Goal: Information Seeking & Learning: Learn about a topic

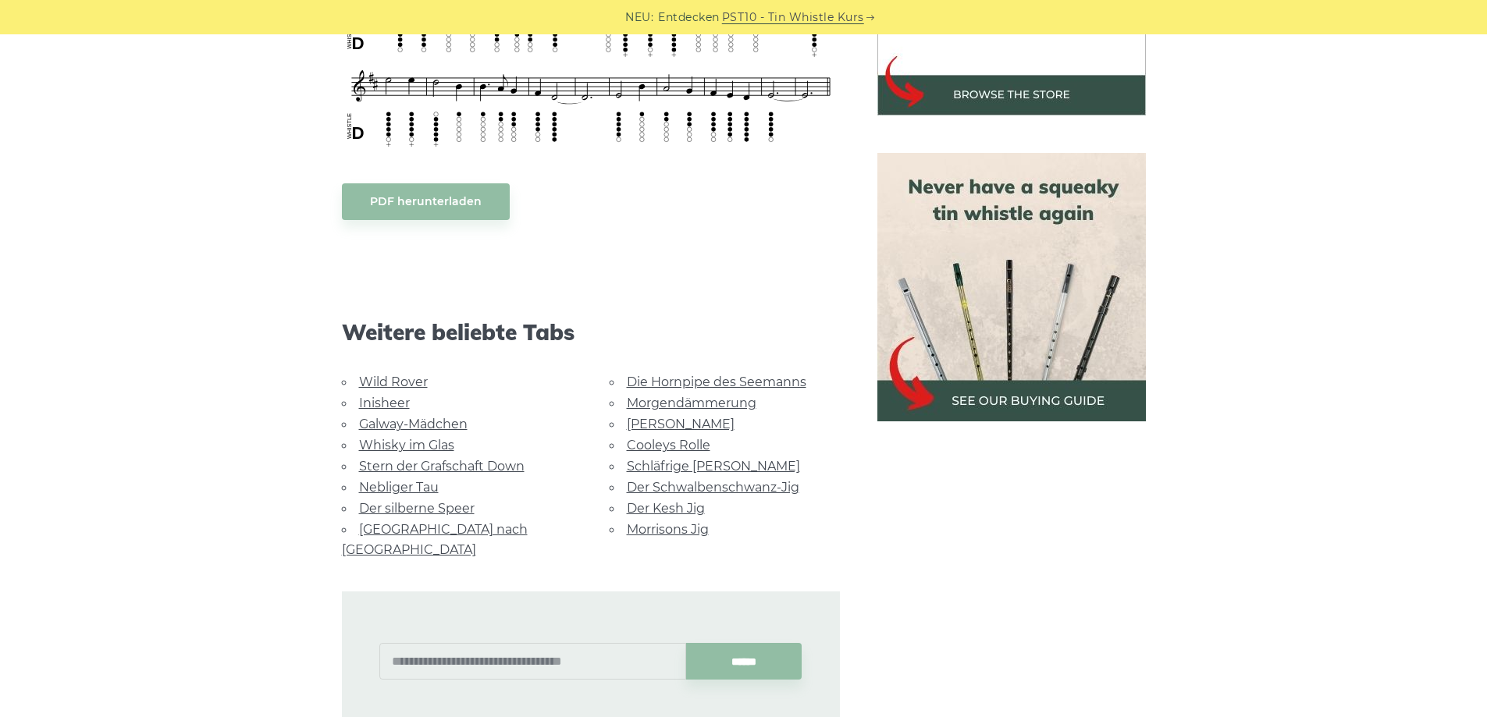
scroll to position [592, 0]
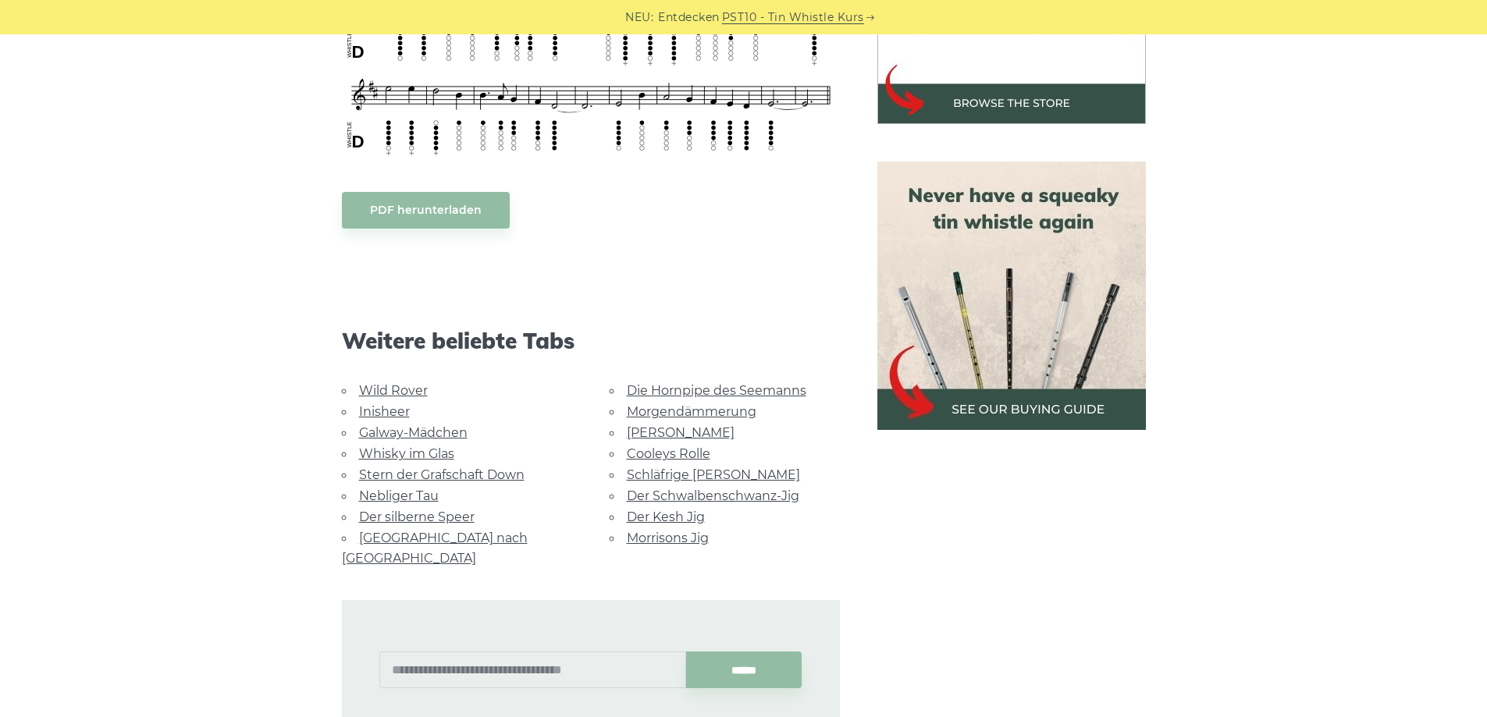
click at [997, 237] on img at bounding box center [1011, 296] width 268 height 268
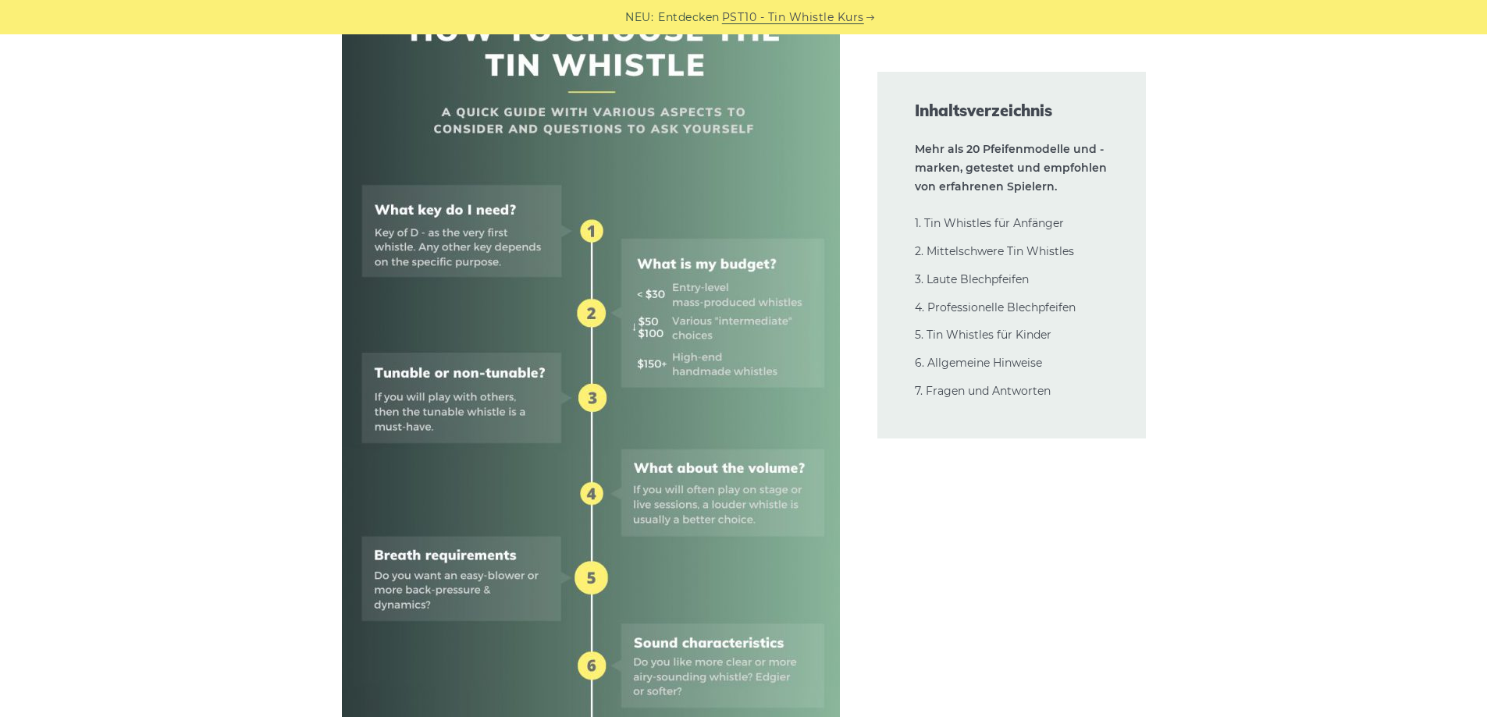
scroll to position [702, 0]
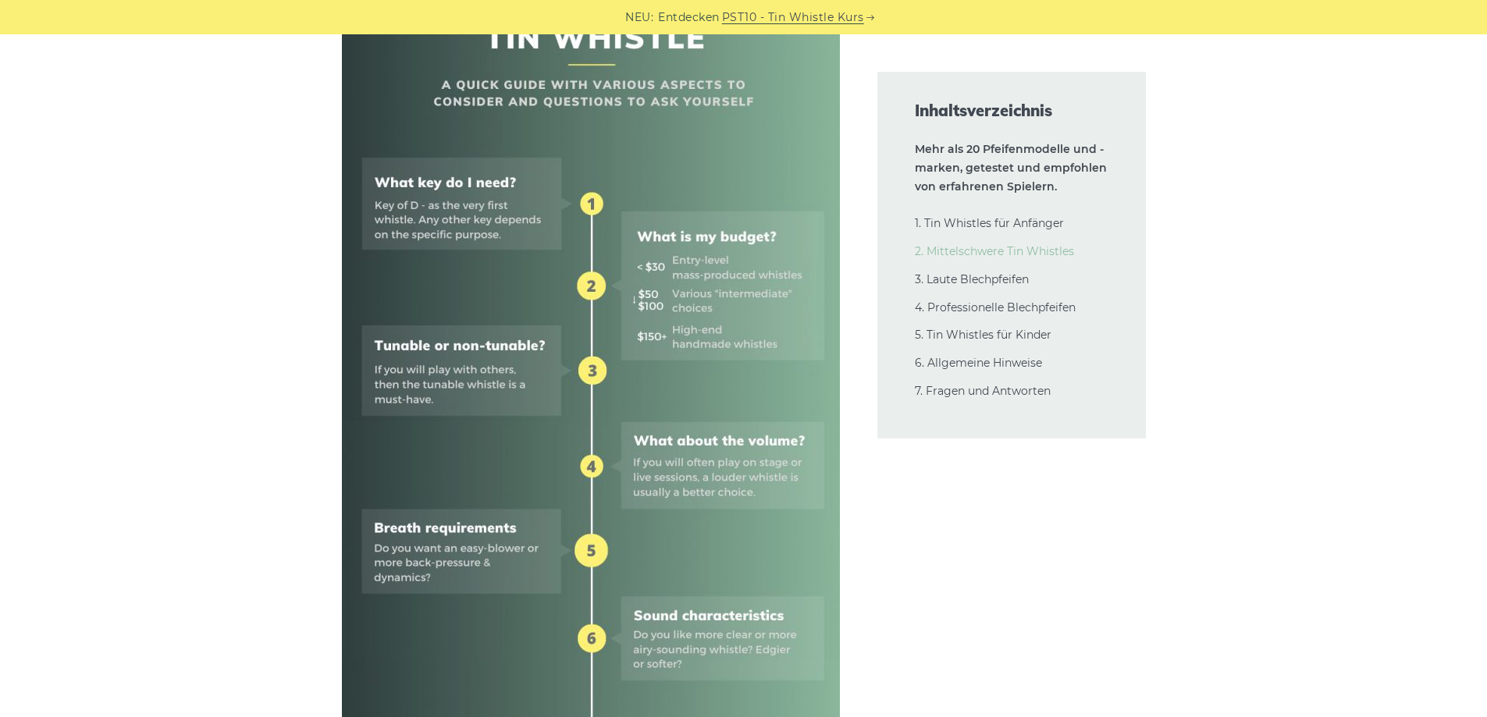
click at [1000, 251] on font "2. Mittelschwere Tin Whistles" at bounding box center [994, 251] width 159 height 14
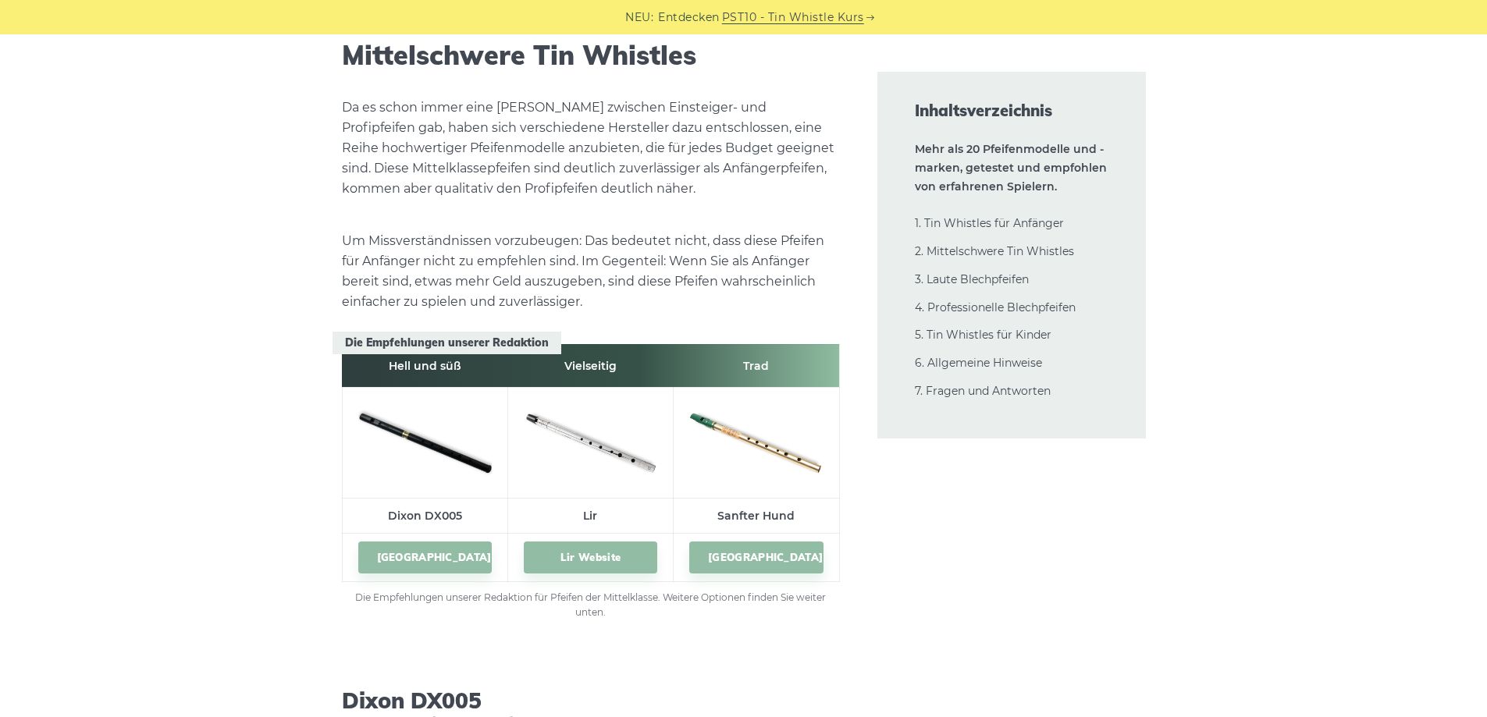
scroll to position [8699, 0]
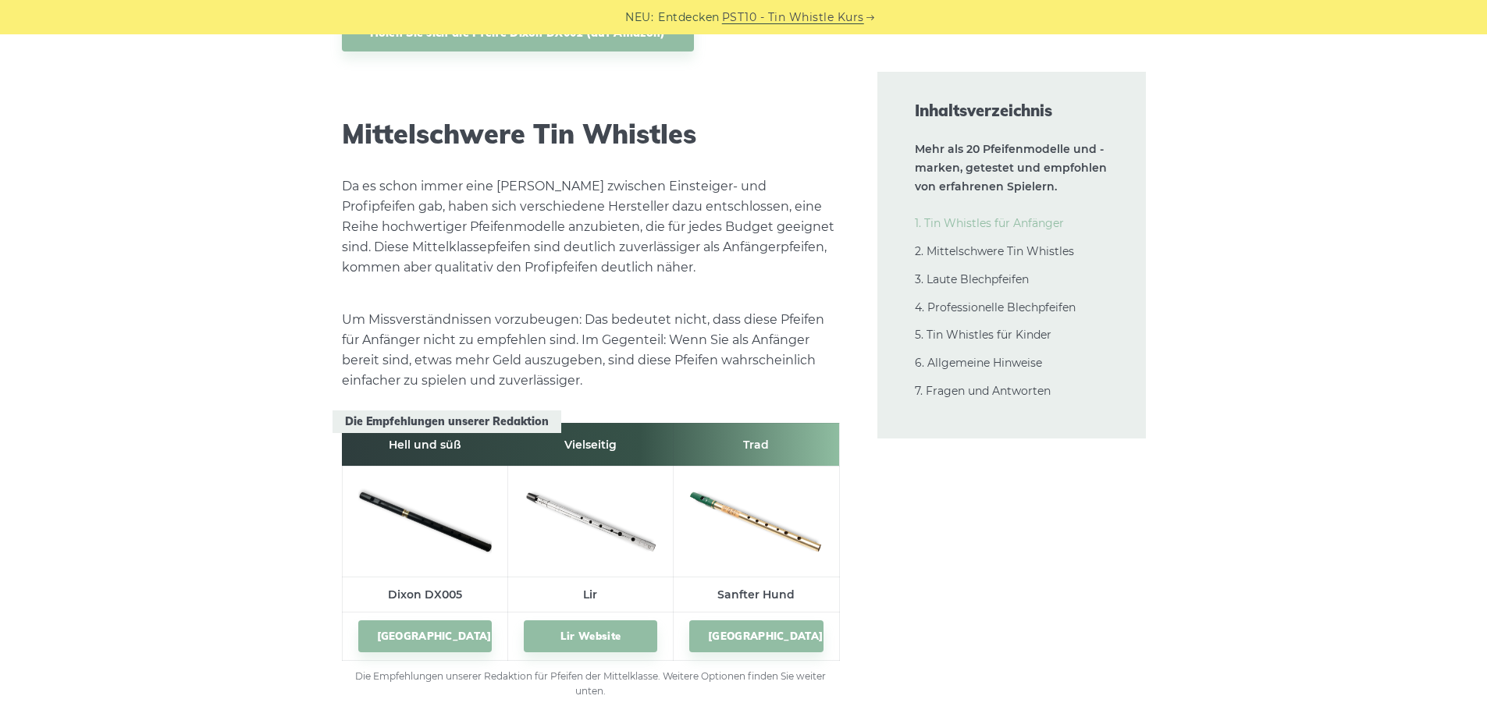
click at [1004, 219] on font "1. Tin Whistles für Anfänger" at bounding box center [989, 223] width 149 height 14
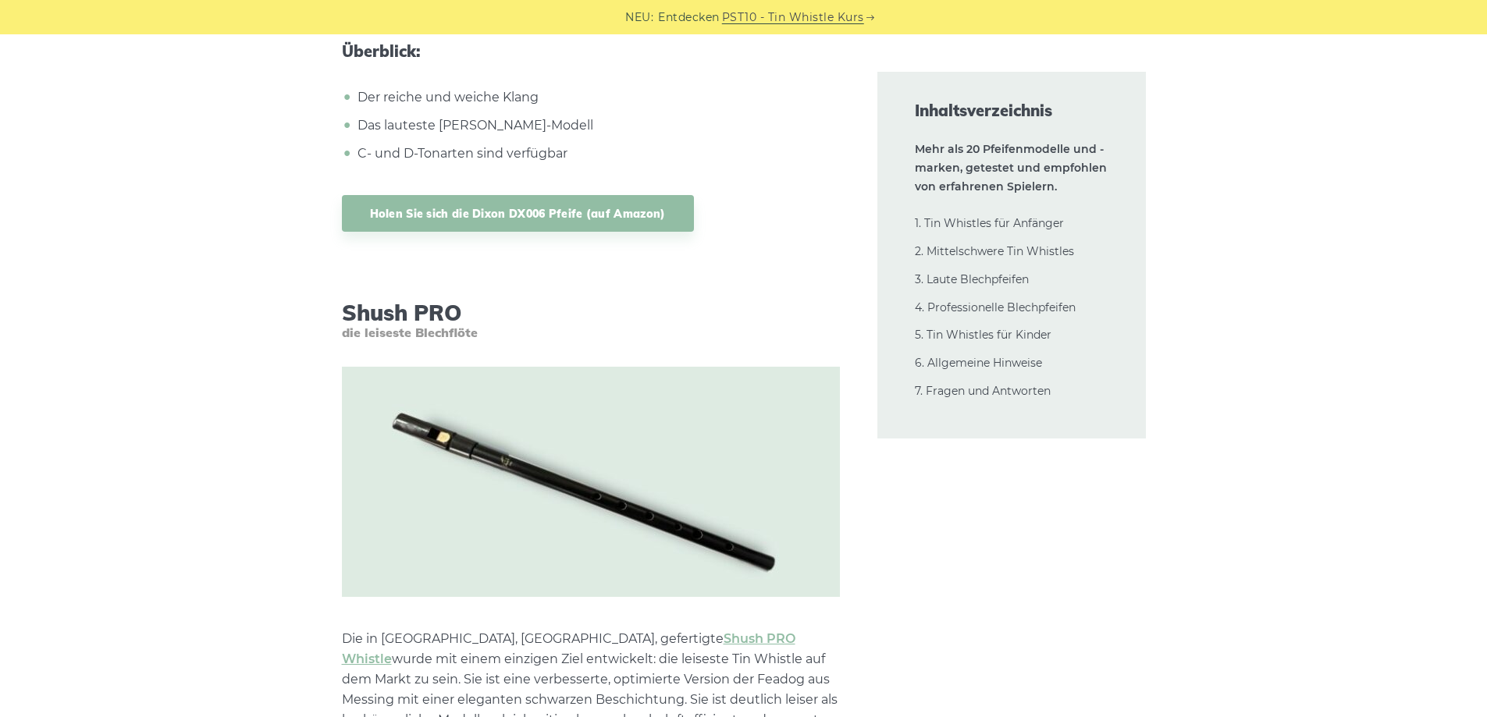
scroll to position [16161, 0]
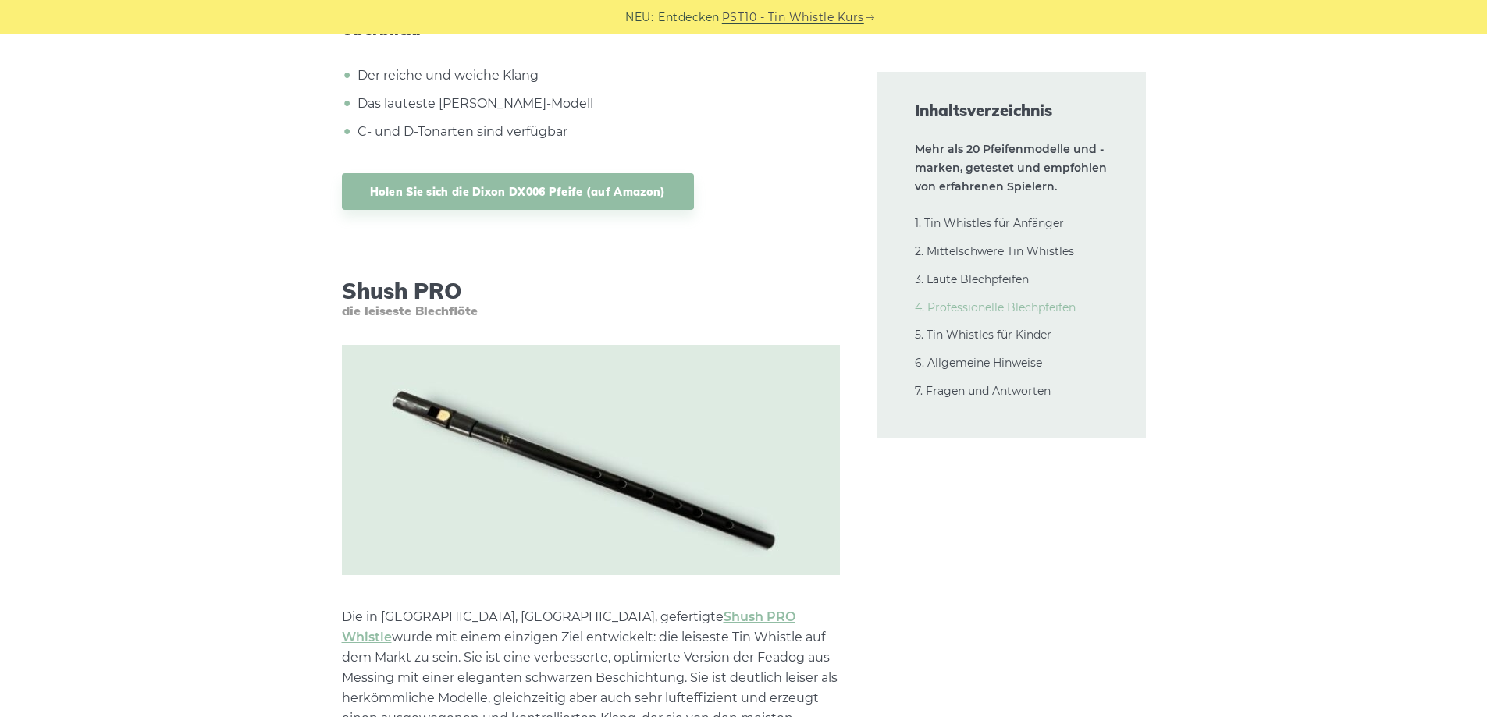
click at [994, 308] on font "4. Professionelle Blechpfeifen" at bounding box center [995, 307] width 161 height 14
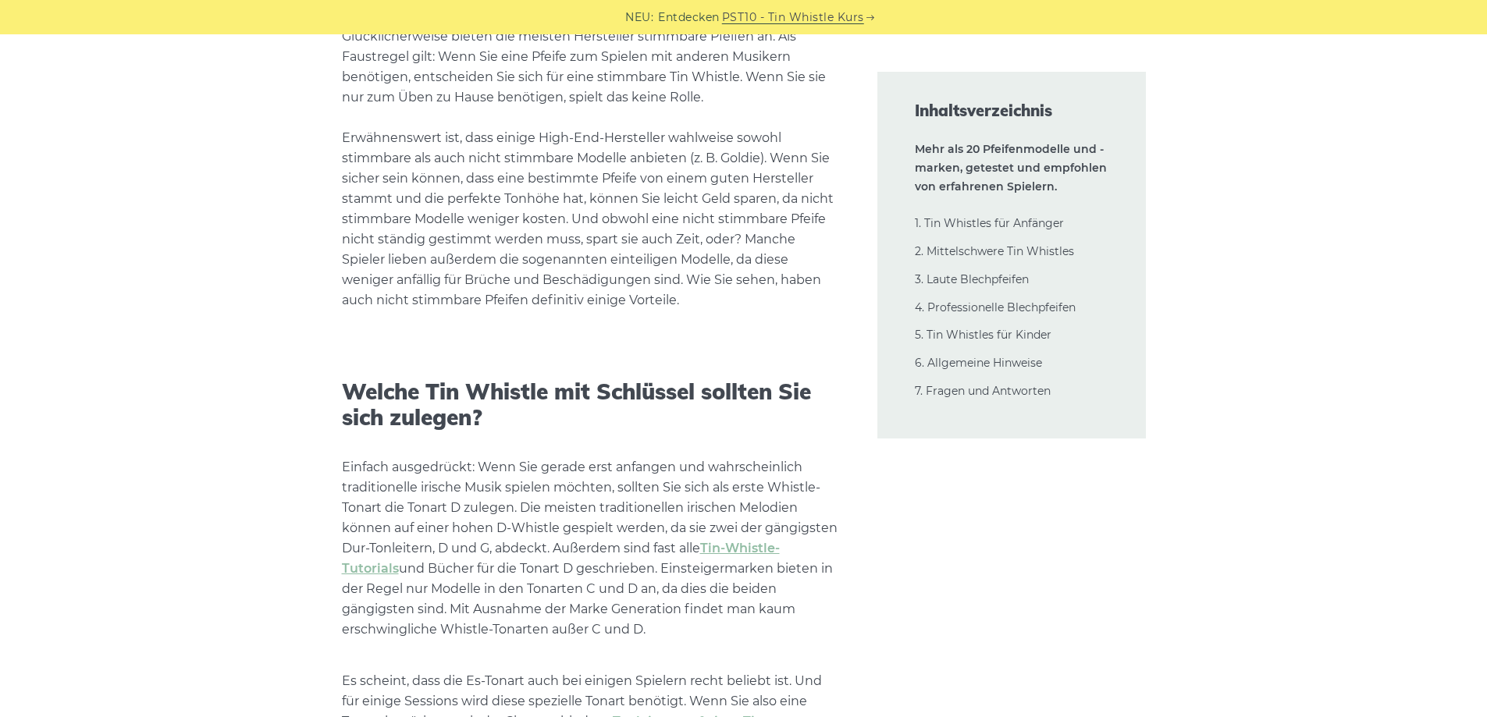
scroll to position [34884, 0]
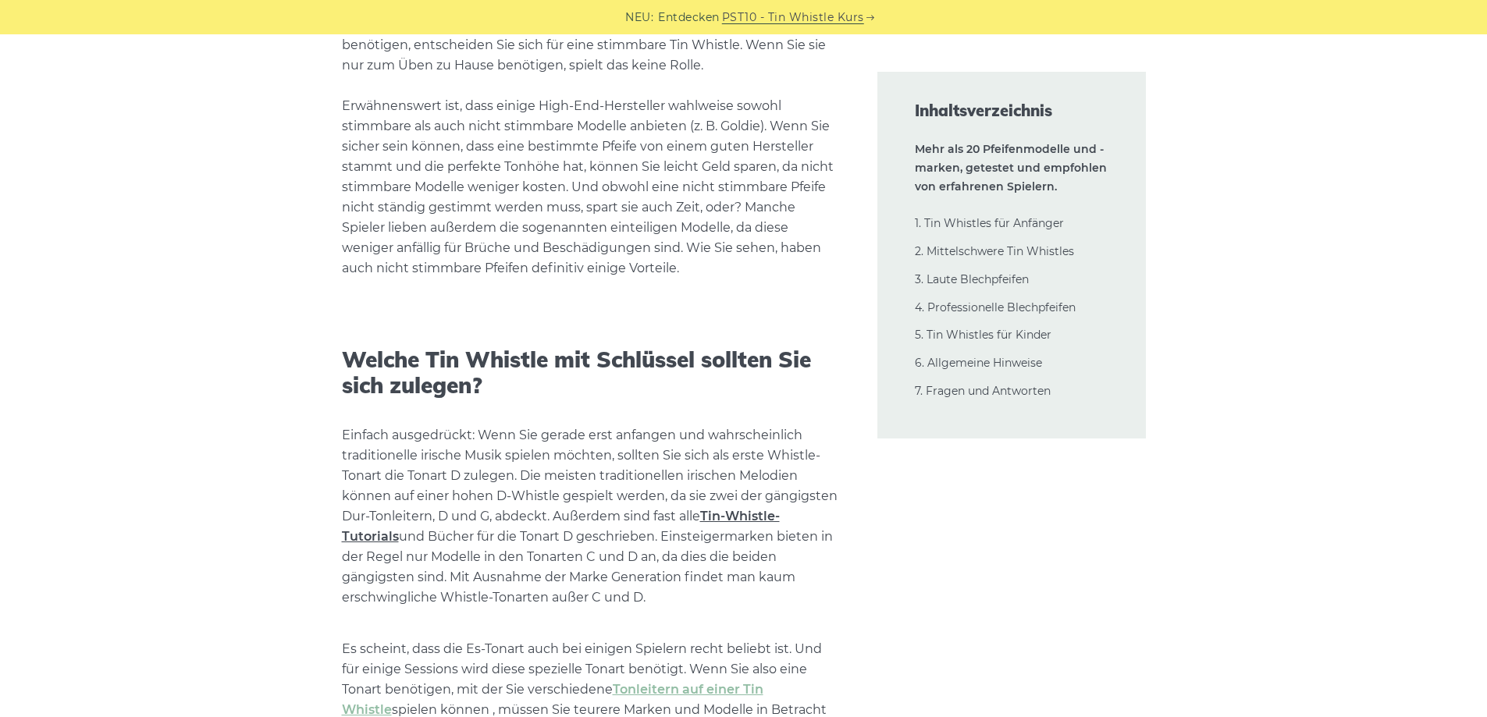
click at [738, 509] on font "Tin-Whistle-Tutorials" at bounding box center [561, 526] width 438 height 35
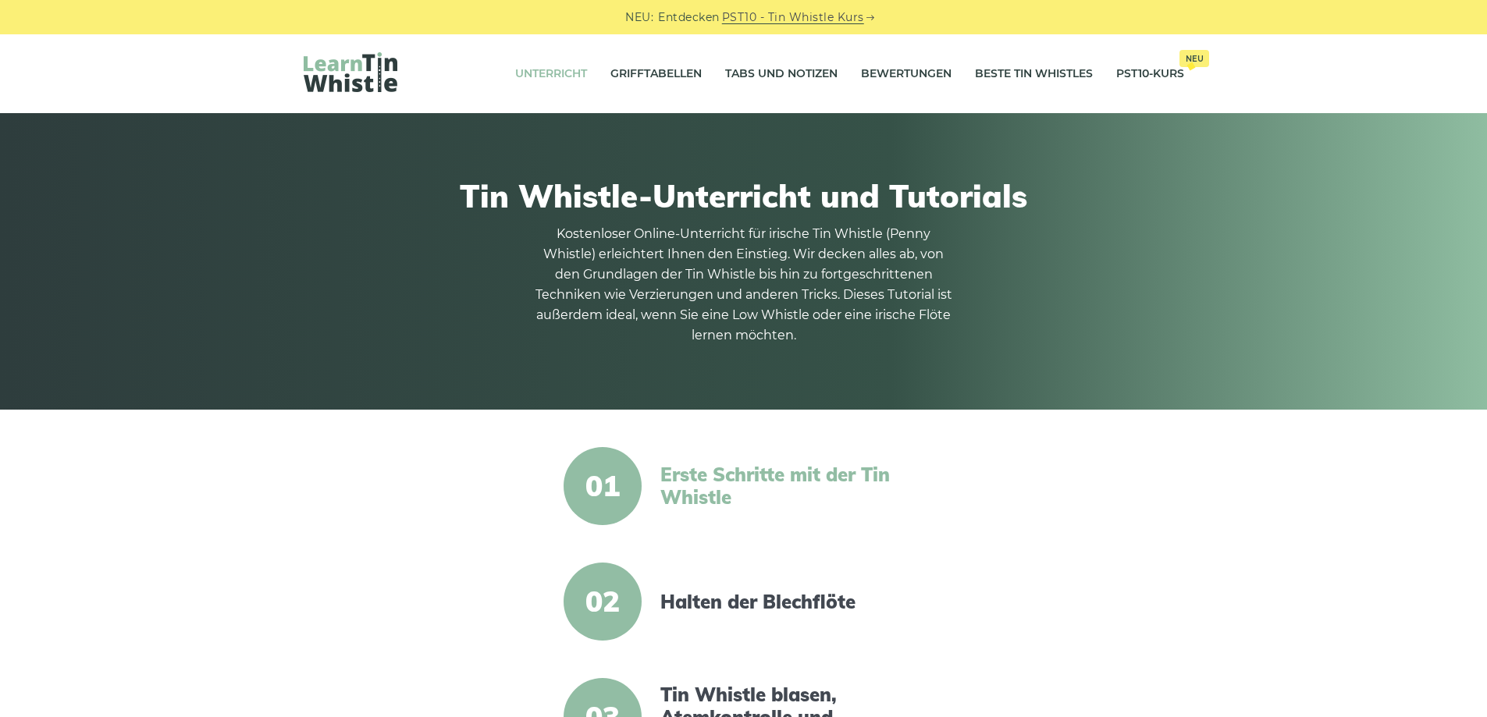
click at [694, 479] on font "Erste Schritte mit der Tin Whistle" at bounding box center [774, 486] width 229 height 46
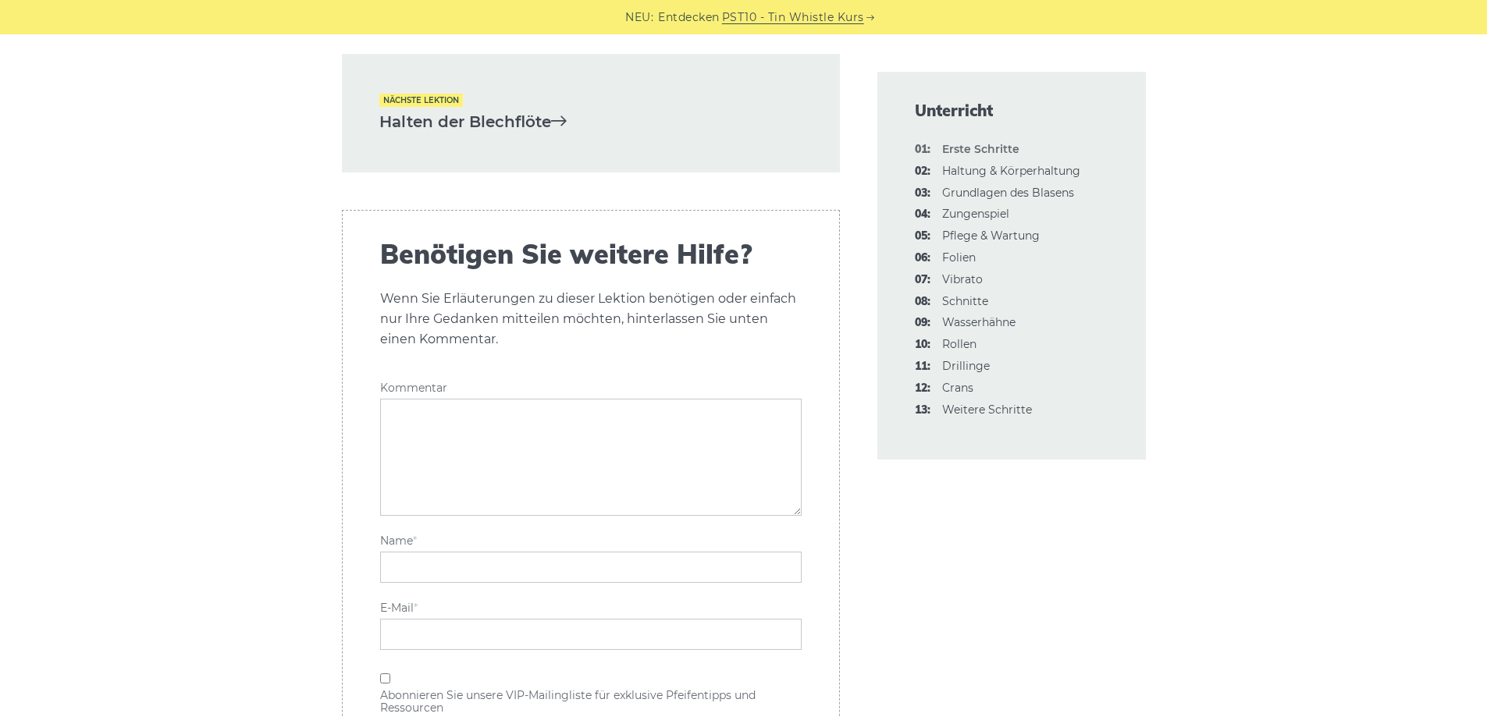
scroll to position [3512, 0]
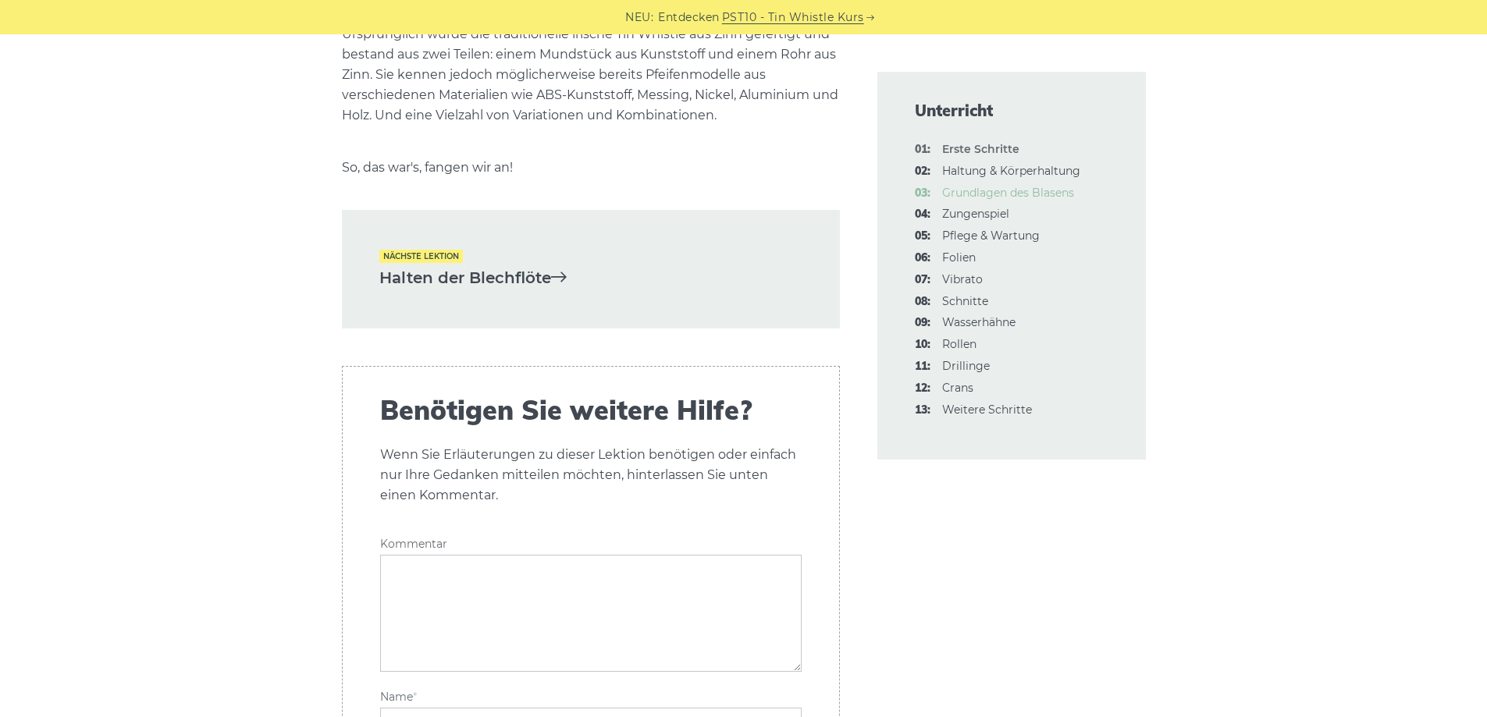
click at [1052, 195] on font "Grundlagen des Blasens" at bounding box center [1008, 193] width 132 height 14
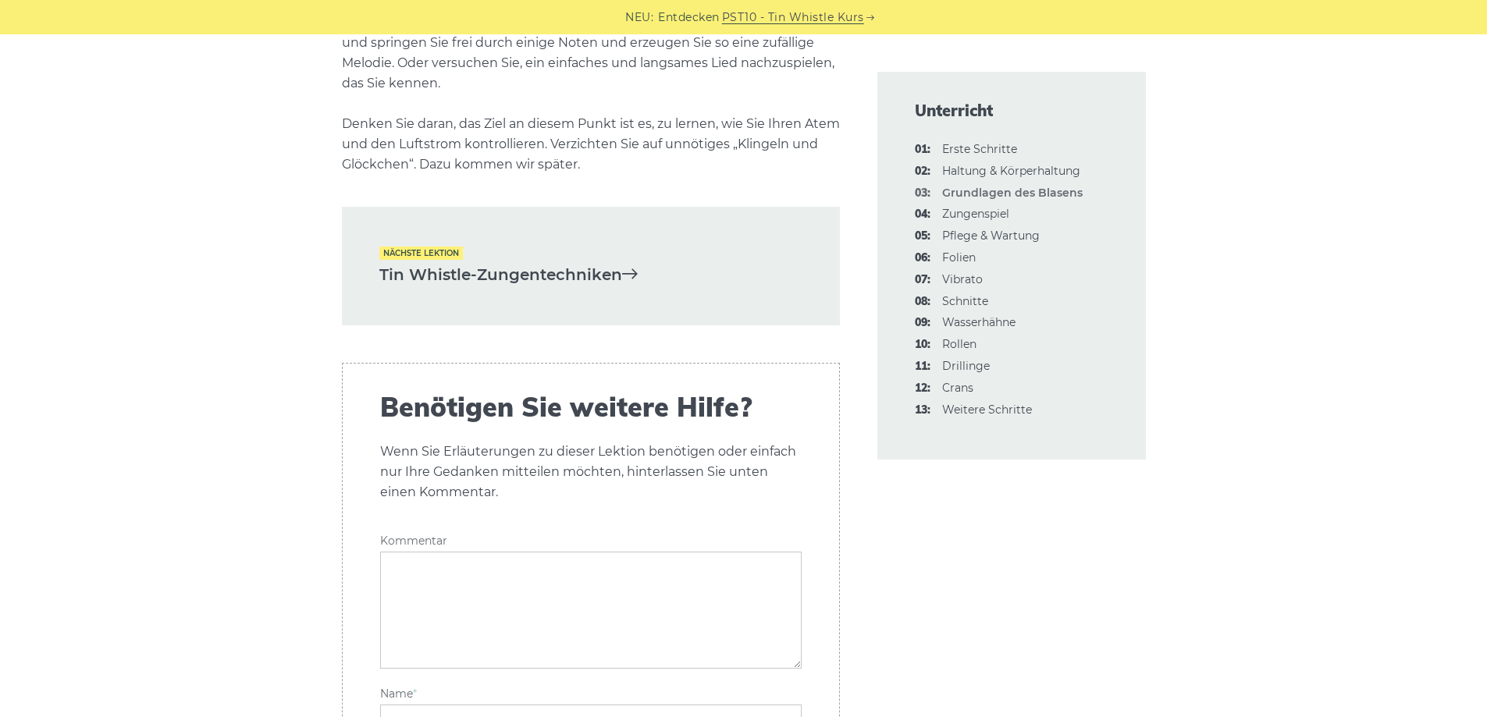
scroll to position [3512, 0]
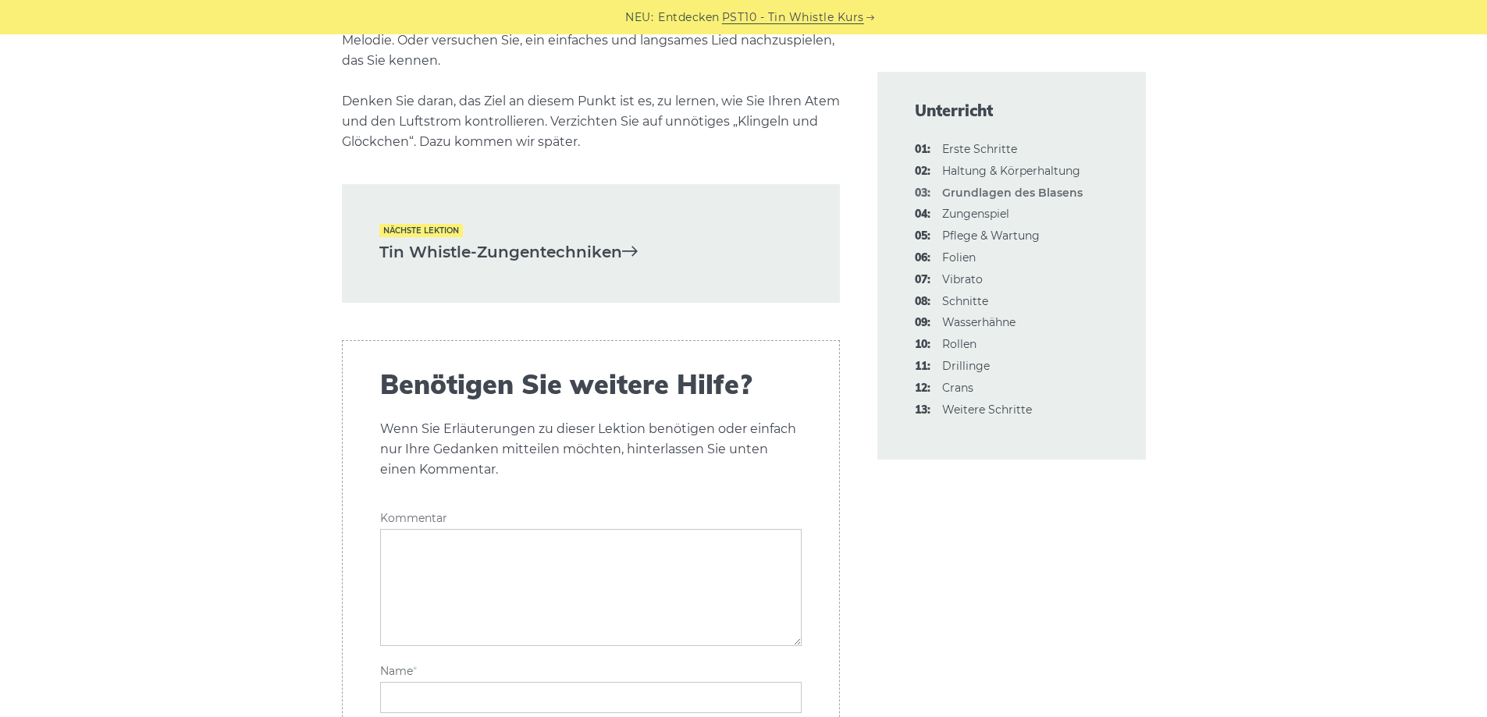
click at [432, 261] on font "Tin Whistle-Zungentechniken" at bounding box center [500, 252] width 243 height 19
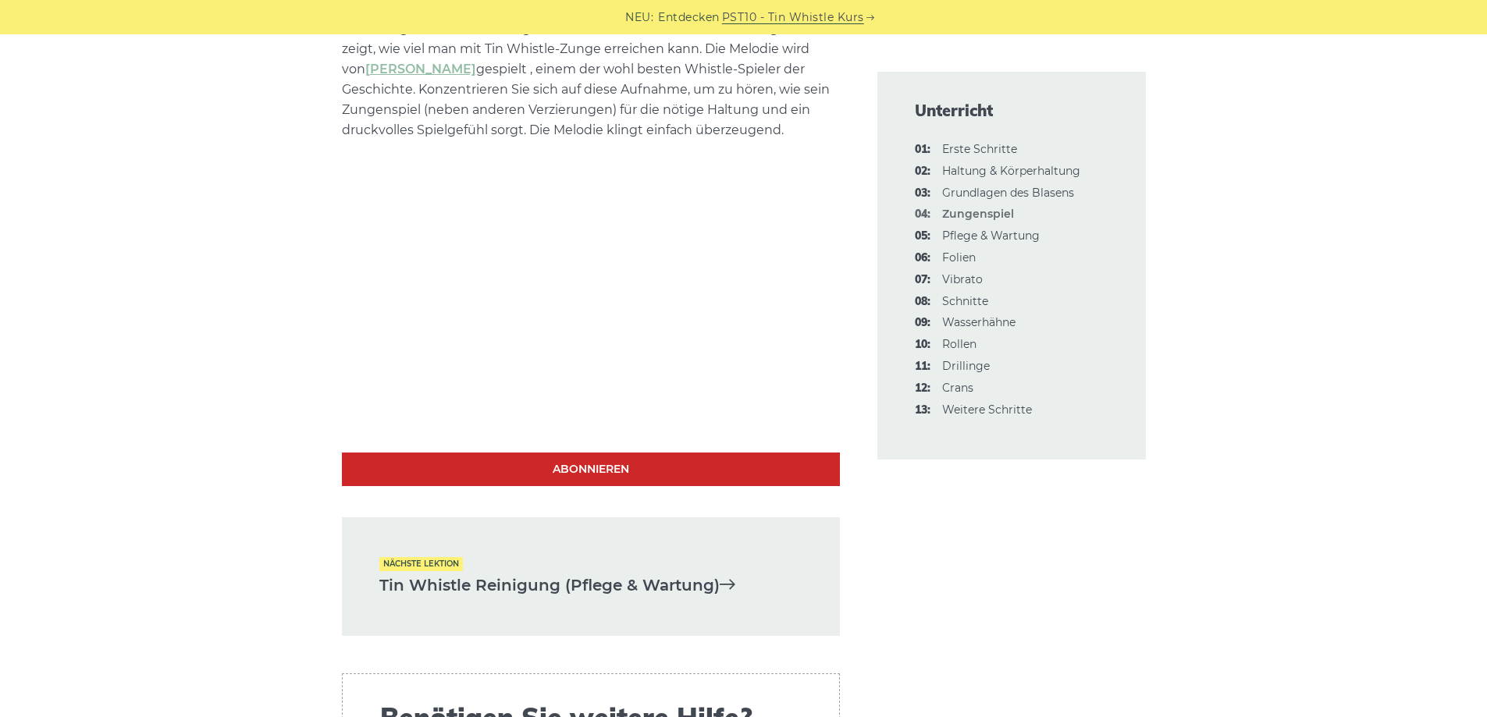
scroll to position [4995, 0]
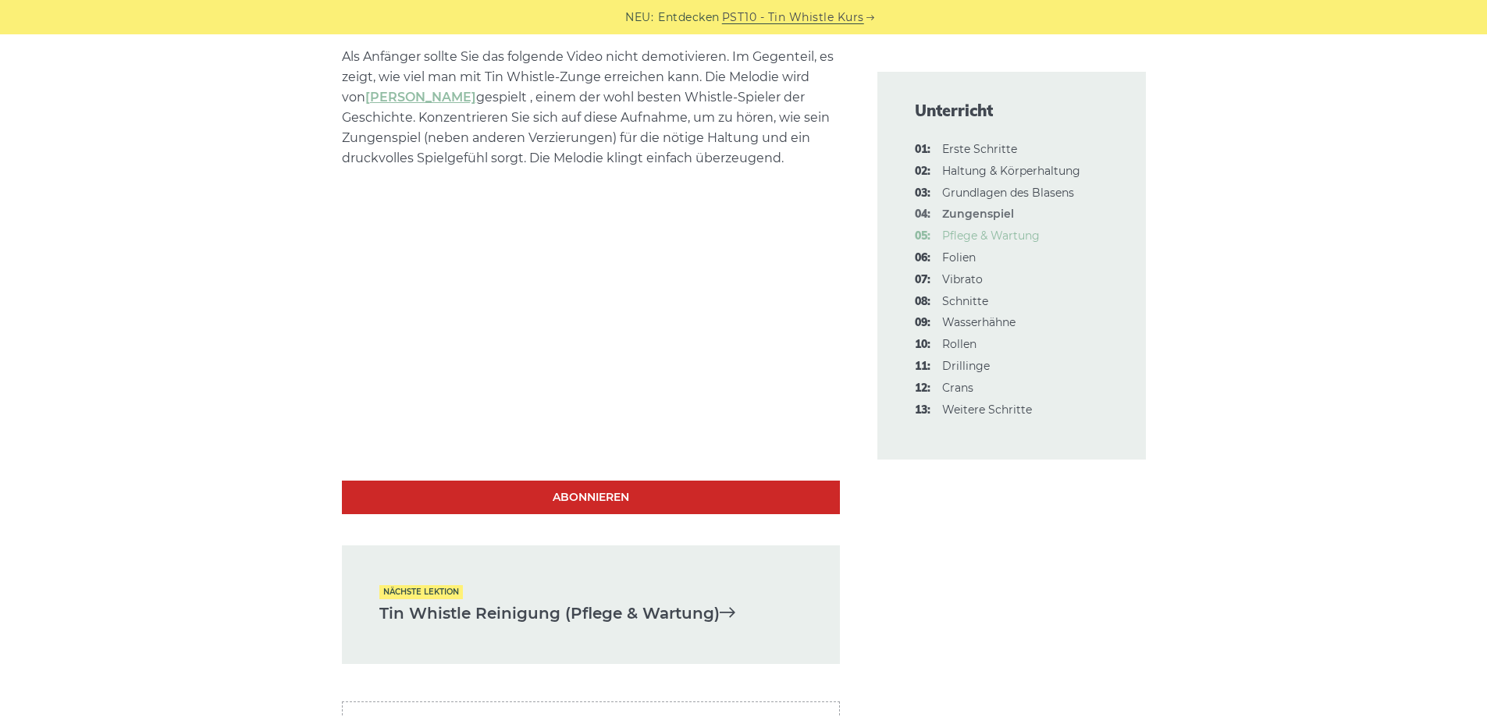
click at [1027, 235] on font "Pflege & Wartung" at bounding box center [991, 236] width 98 height 14
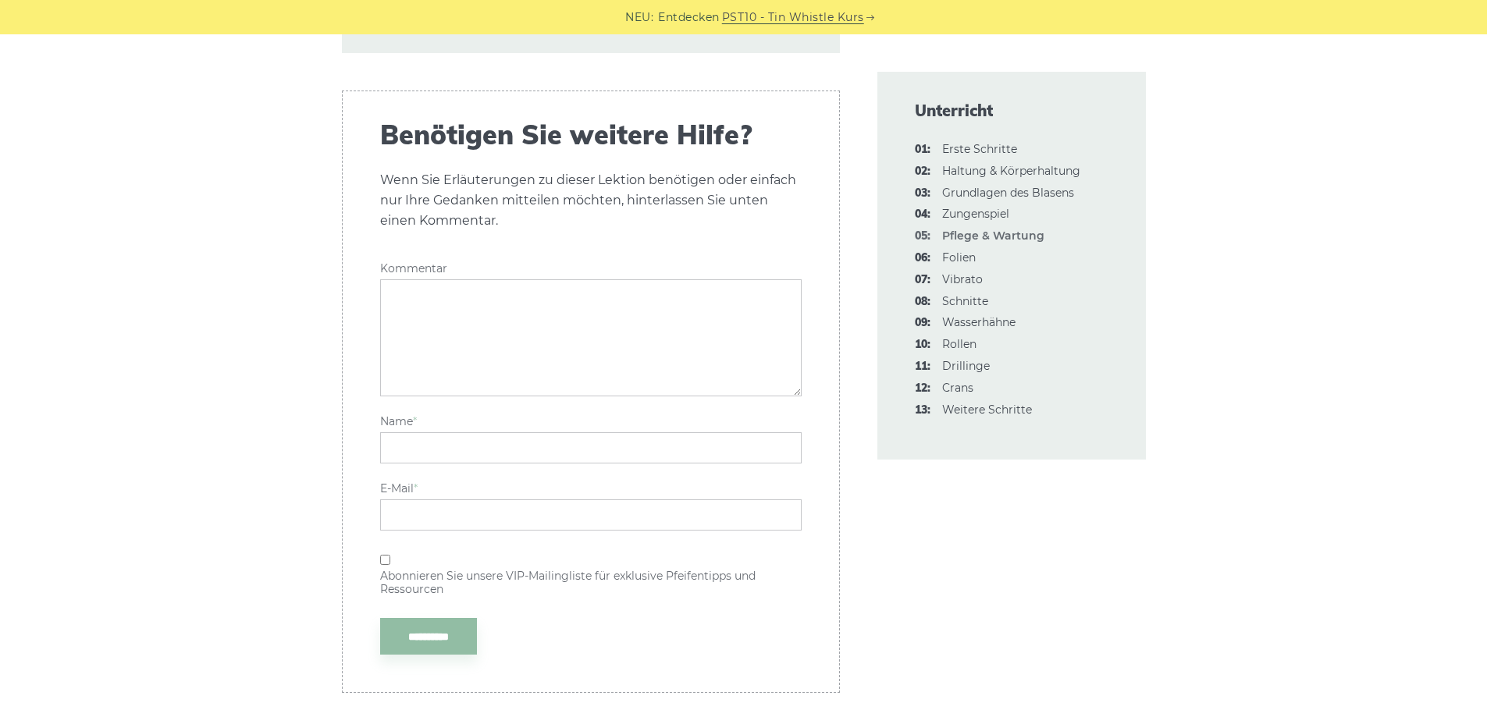
scroll to position [2810, 0]
click at [961, 252] on font "Folien" at bounding box center [959, 258] width 34 height 14
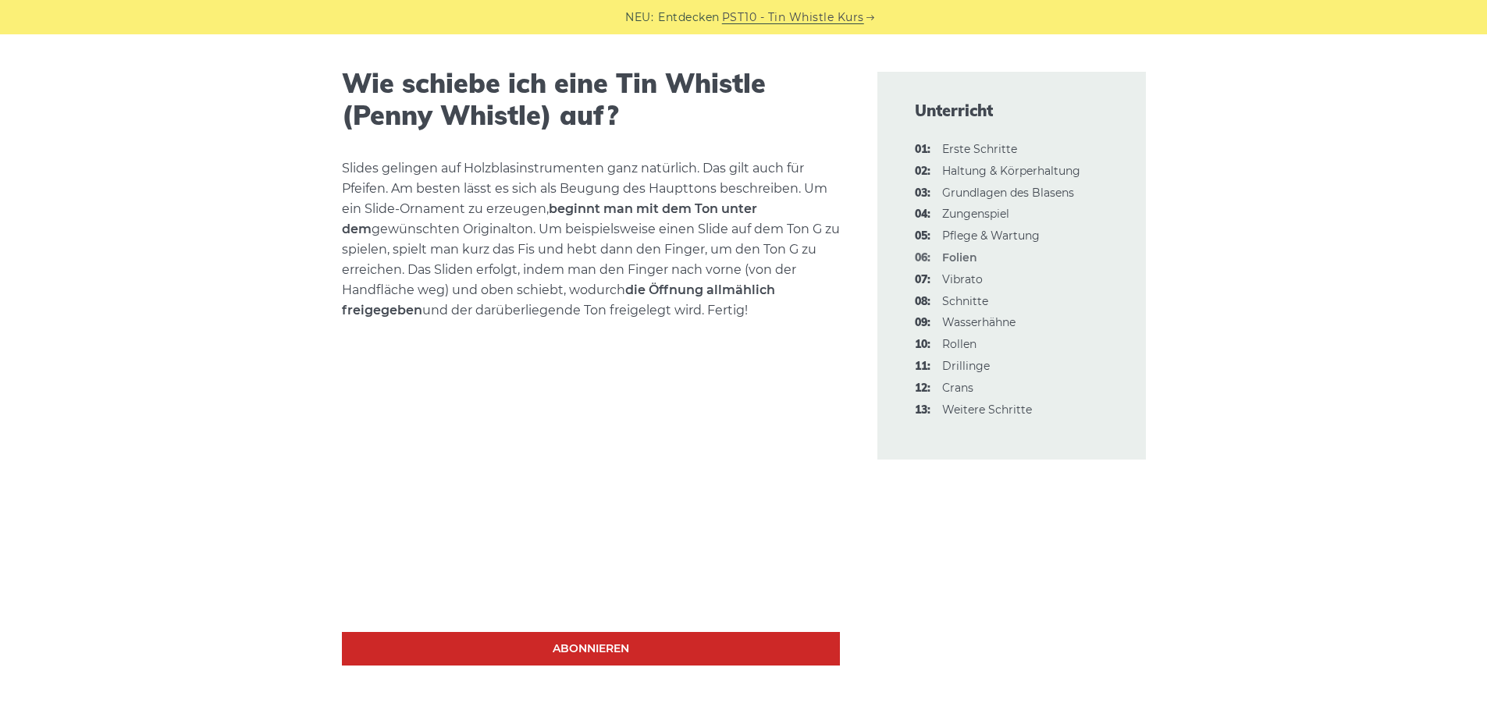
scroll to position [546, 0]
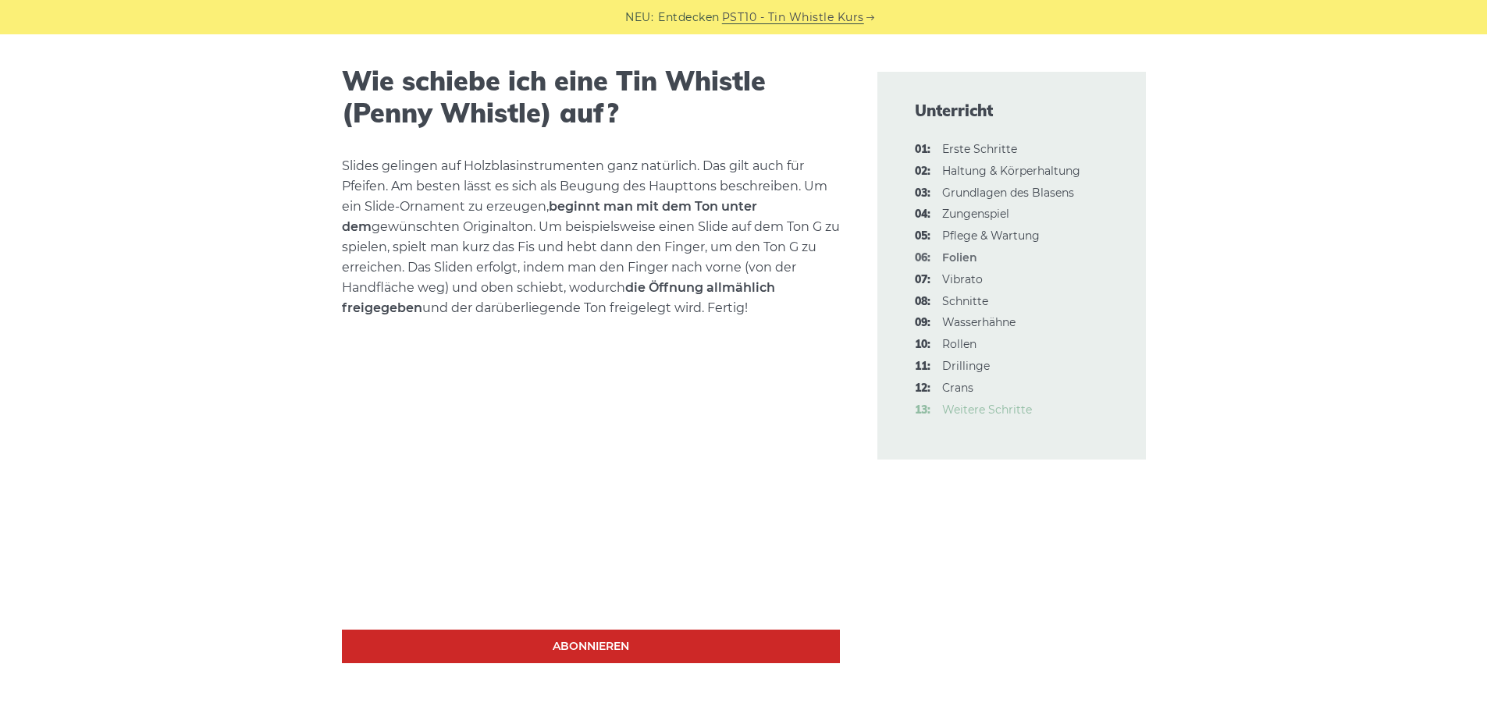
click at [1004, 414] on font "Weitere Schritte" at bounding box center [987, 410] width 90 height 14
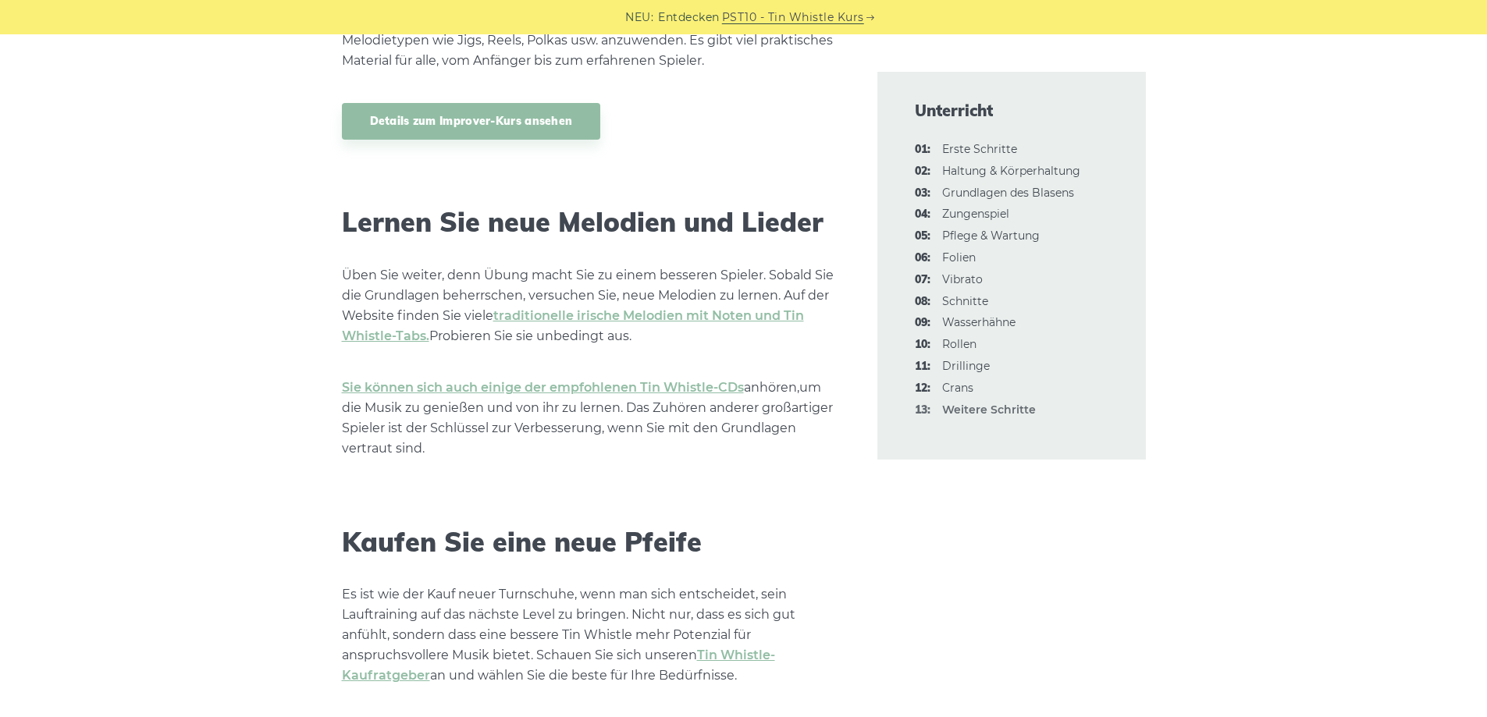
scroll to position [1876, 0]
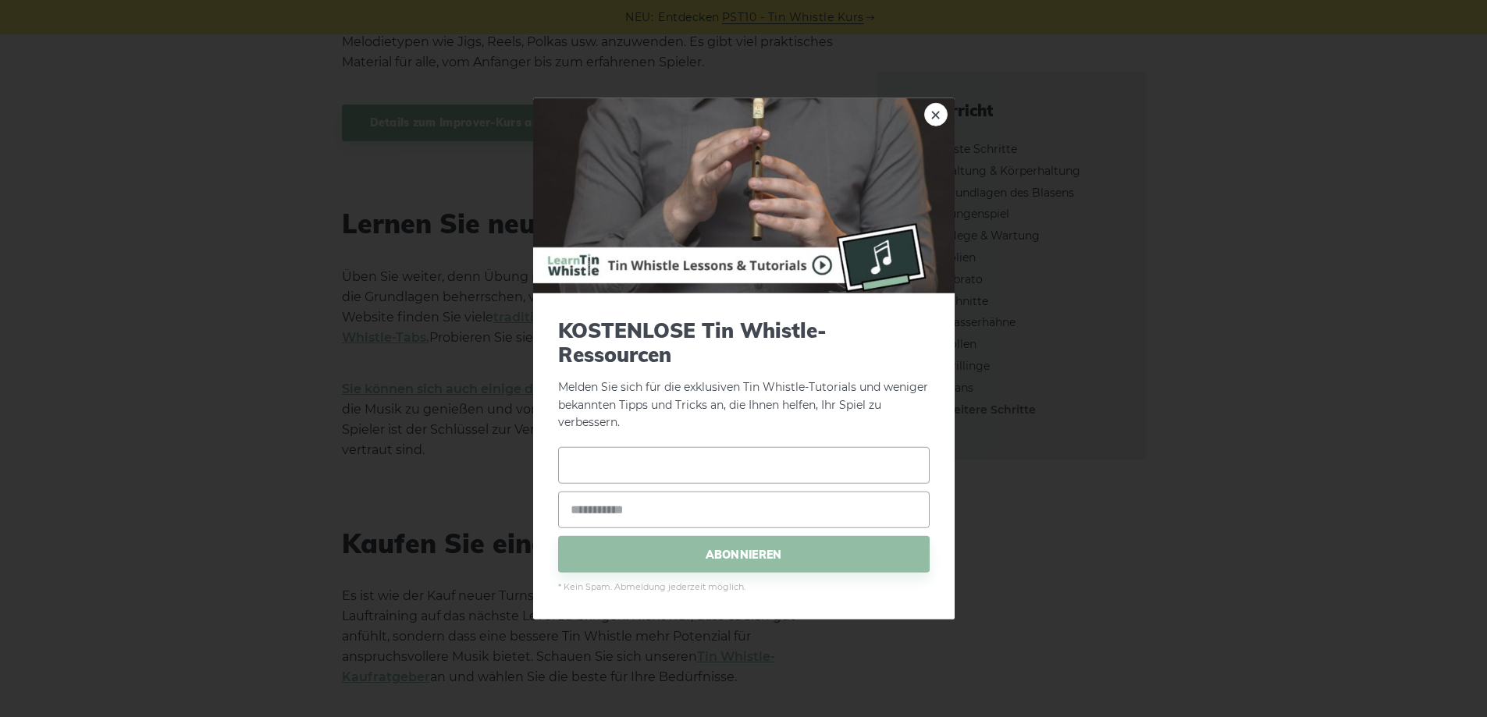
click at [587, 468] on input "text" at bounding box center [744, 465] width 372 height 37
type input "*******"
click at [586, 514] on input "email" at bounding box center [744, 510] width 372 height 37
type input "**********"
click at [686, 552] on span "ABONNIEREN" at bounding box center [744, 554] width 372 height 37
